Goal: Transaction & Acquisition: Obtain resource

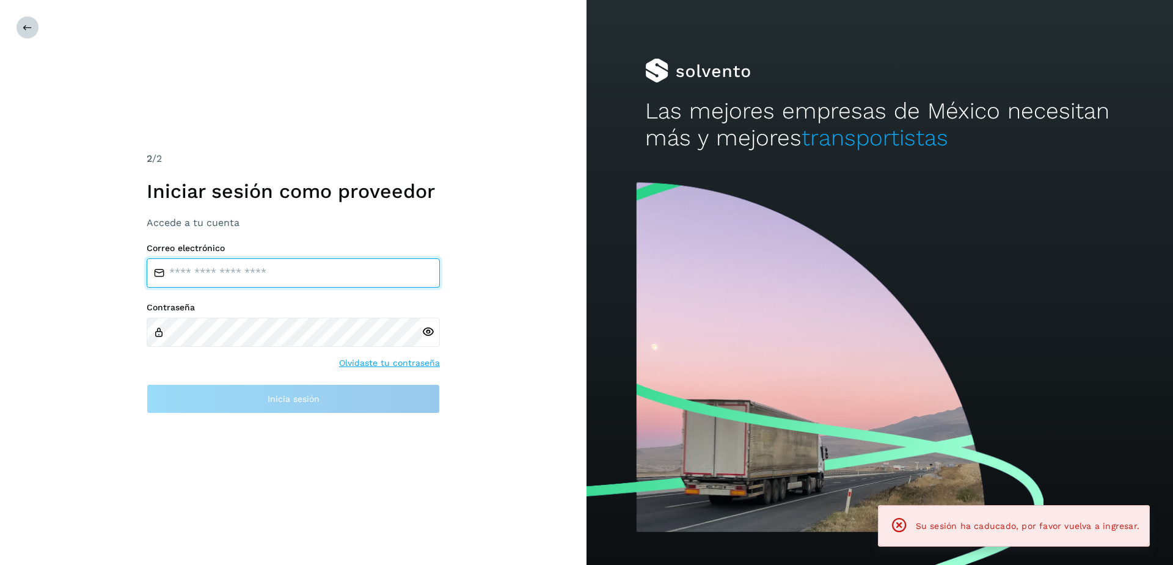
type input "**********"
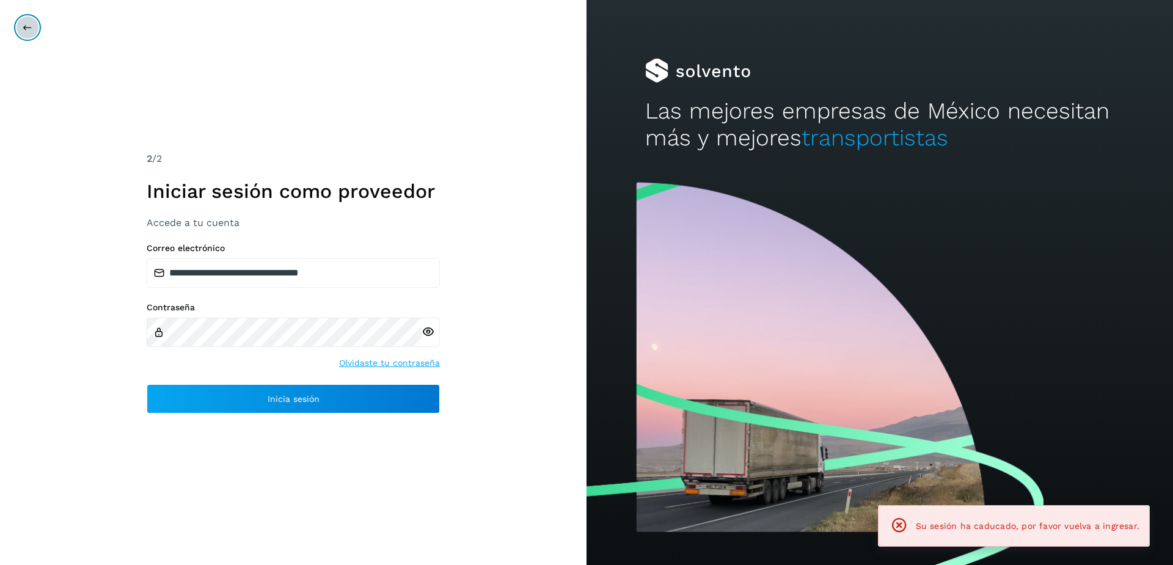
click at [26, 31] on icon at bounding box center [28, 28] width 10 height 10
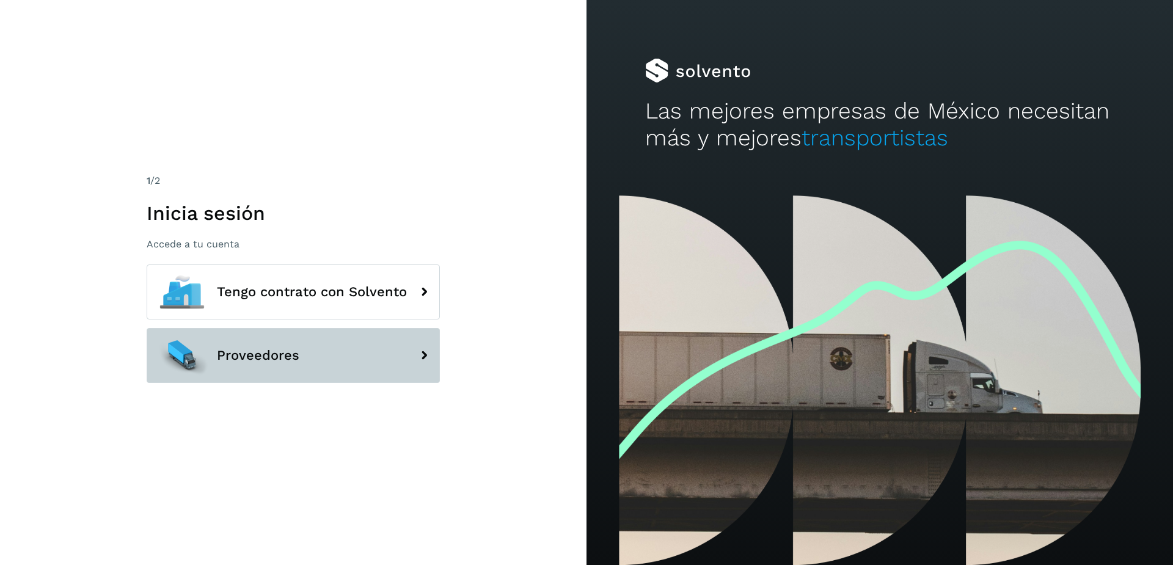
click at [288, 352] on span "Proveedores" at bounding box center [258, 355] width 82 height 15
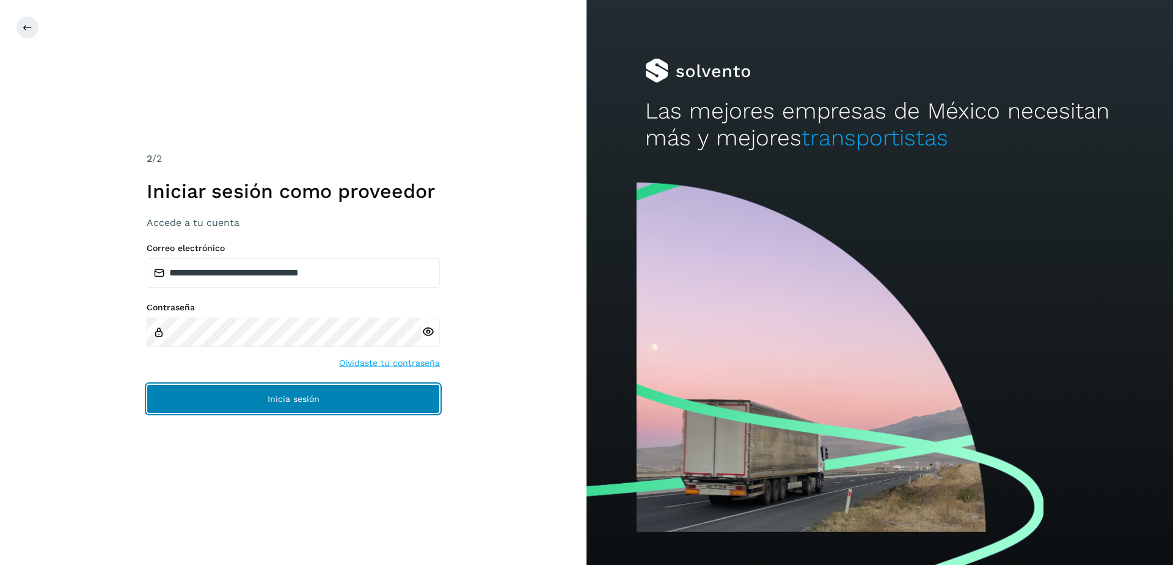
click at [271, 412] on button "Inicia sesión" at bounding box center [293, 398] width 293 height 29
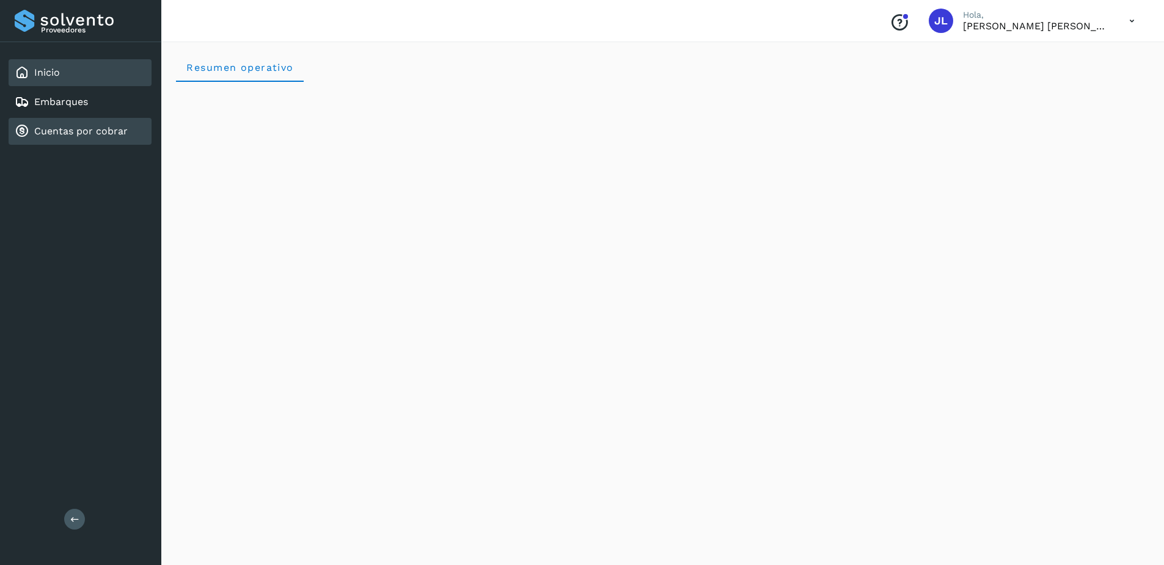
click at [56, 139] on div "Cuentas por cobrar" at bounding box center [80, 131] width 143 height 27
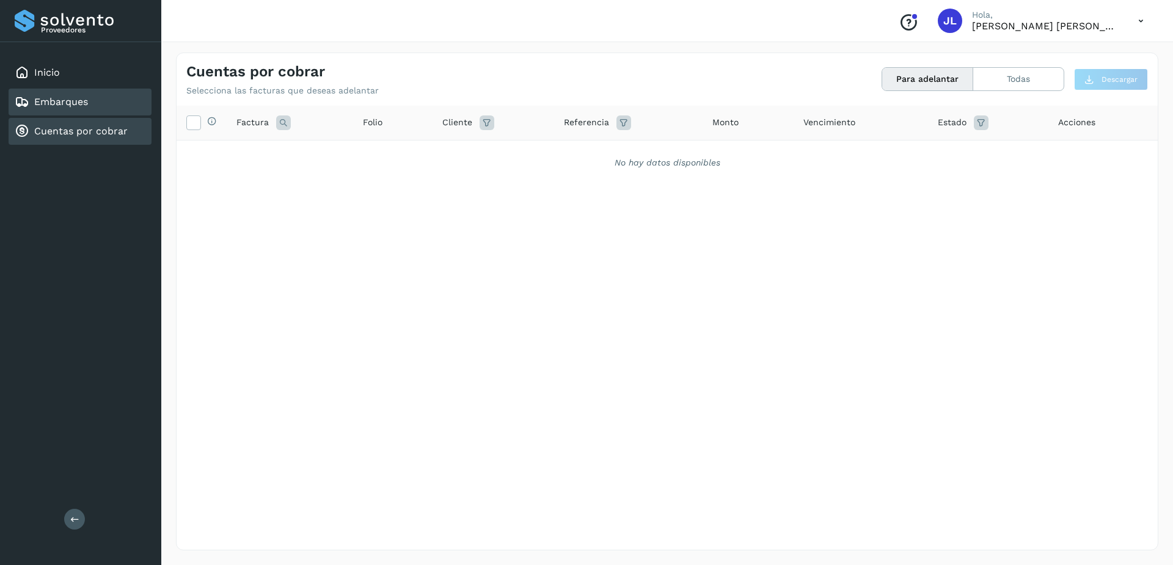
click at [106, 106] on div "Embarques" at bounding box center [80, 102] width 143 height 27
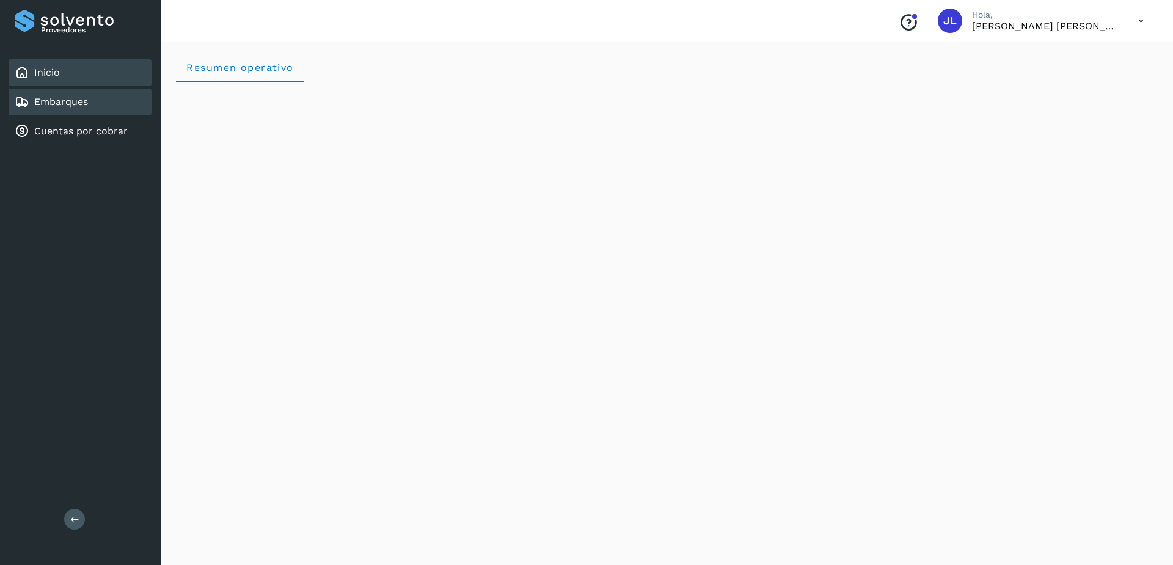
click at [65, 104] on link "Embarques" at bounding box center [61, 102] width 54 height 12
click at [82, 133] on link "Cuentas por cobrar" at bounding box center [80, 131] width 93 height 12
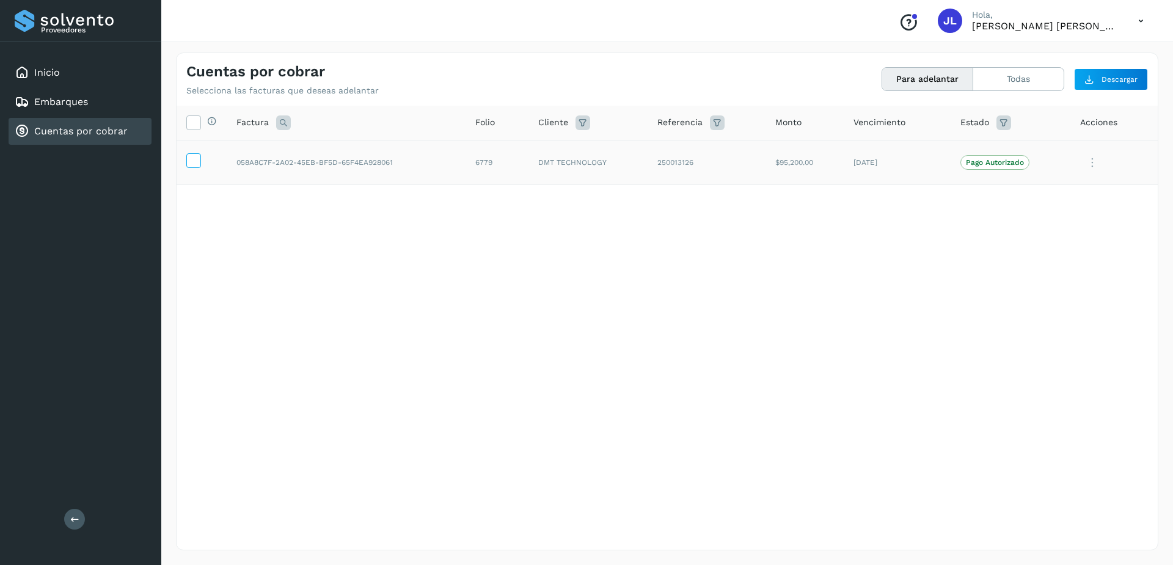
click at [192, 161] on icon at bounding box center [193, 159] width 13 height 13
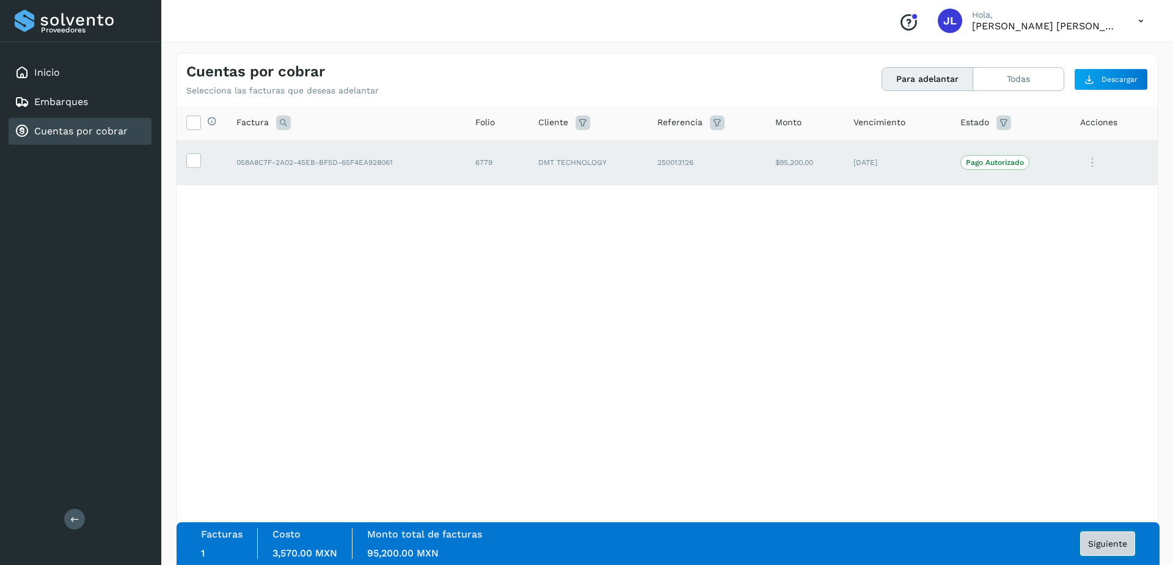
click at [1127, 543] on button "Siguiente" at bounding box center [1107, 544] width 55 height 24
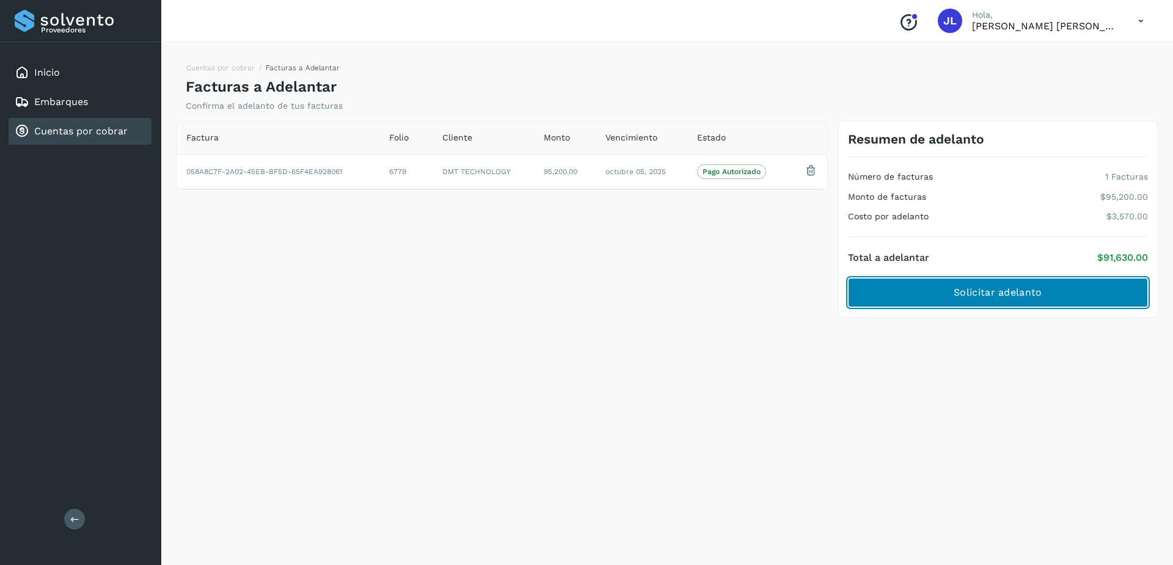
click at [1019, 296] on span "Solicitar adelanto" at bounding box center [998, 292] width 88 height 13
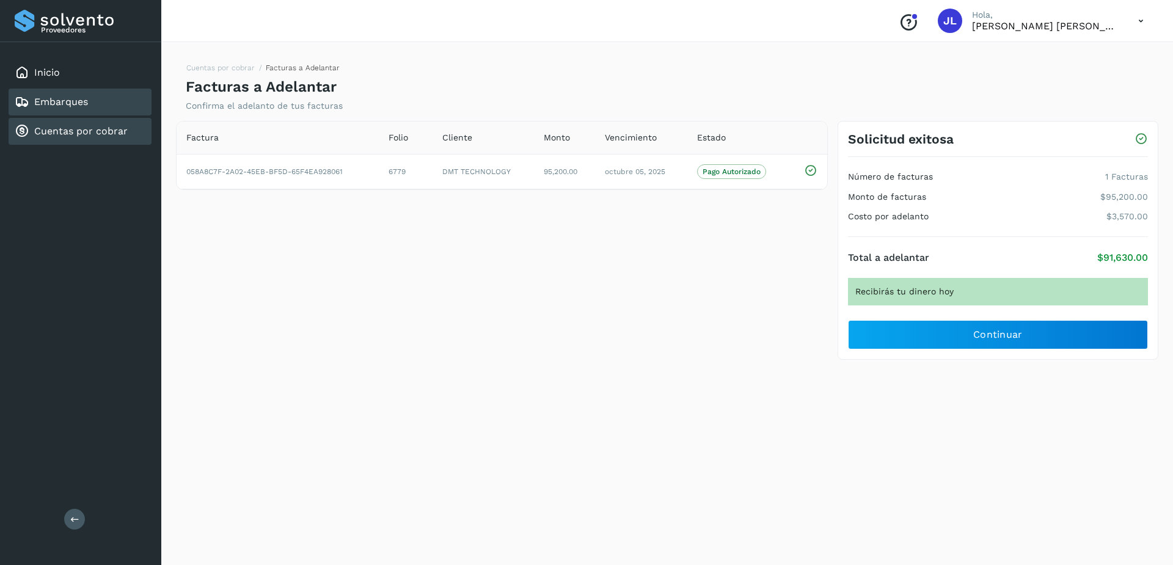
click at [69, 111] on div "Embarques" at bounding box center [80, 102] width 143 height 27
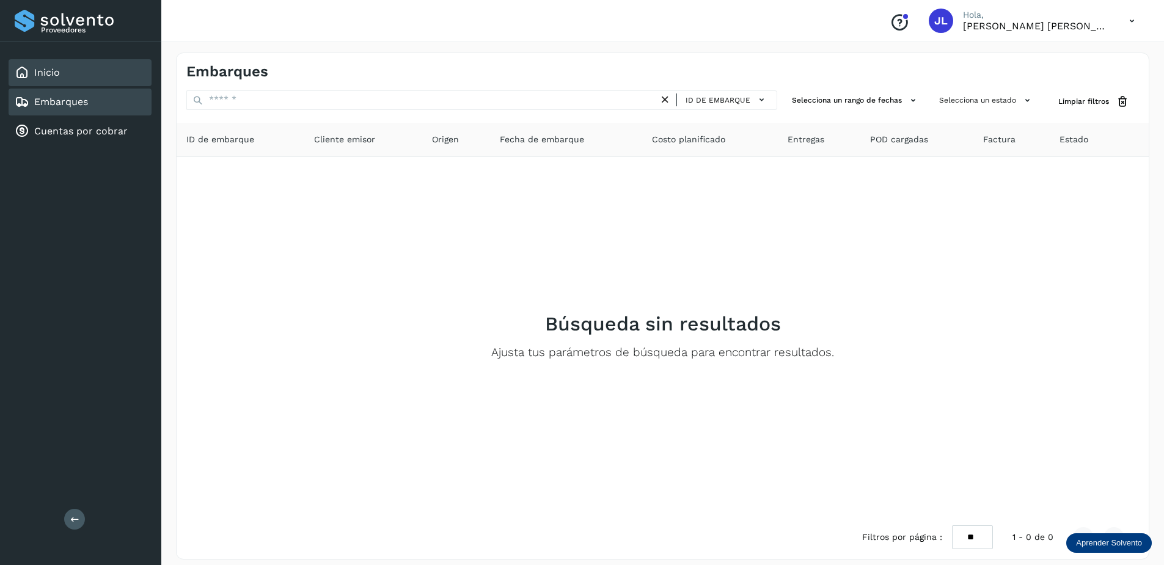
click at [62, 85] on div "Inicio" at bounding box center [80, 72] width 143 height 27
